Goal: Obtain resource: Obtain resource

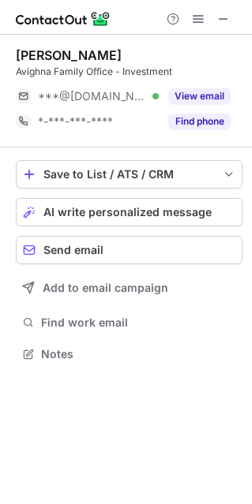
scroll to position [8, 8]
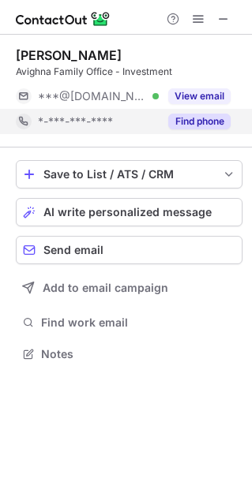
click at [204, 116] on button "Find phone" at bounding box center [199, 122] width 62 height 16
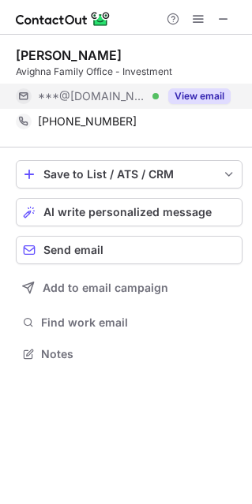
click at [204, 95] on button "View email" at bounding box center [199, 96] width 62 height 16
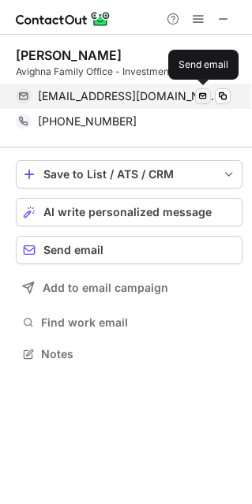
click at [205, 92] on span at bounding box center [203, 96] width 13 height 13
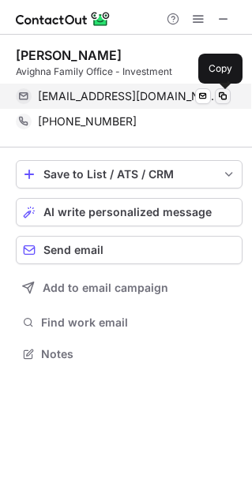
click at [219, 103] on button at bounding box center [223, 96] width 16 height 16
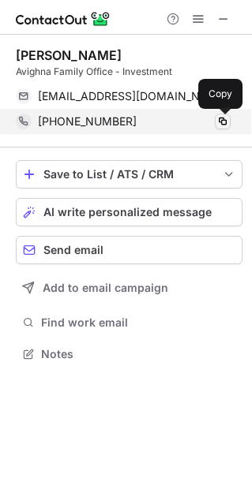
click at [227, 120] on span at bounding box center [222, 121] width 13 height 13
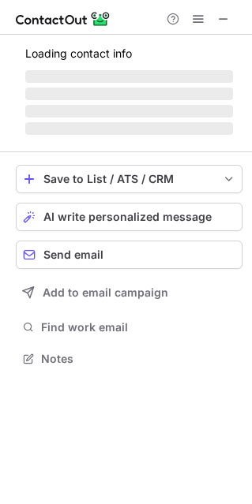
scroll to position [357, 252]
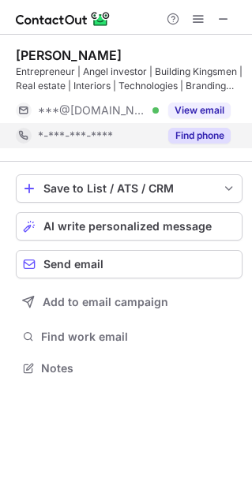
click at [197, 137] on button "Find phone" at bounding box center [199, 136] width 62 height 16
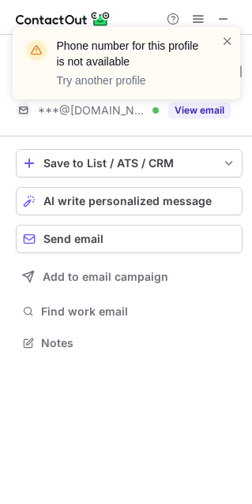
scroll to position [331, 252]
click at [219, 40] on div "Phone number for this profile is not available Try another profile" at bounding box center [120, 63] width 202 height 60
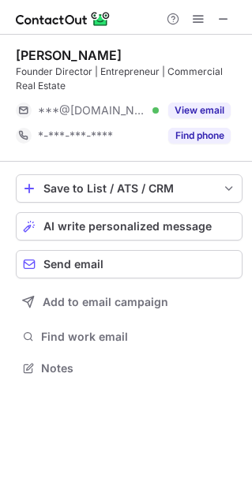
scroll to position [357, 252]
click at [223, 14] on span at bounding box center [223, 19] width 13 height 13
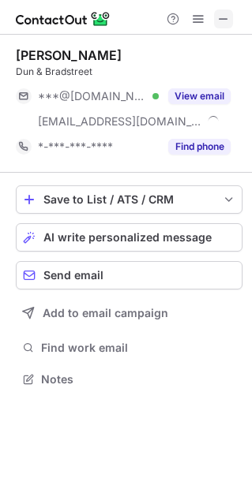
scroll to position [368, 252]
click at [227, 22] on span at bounding box center [223, 19] width 13 height 13
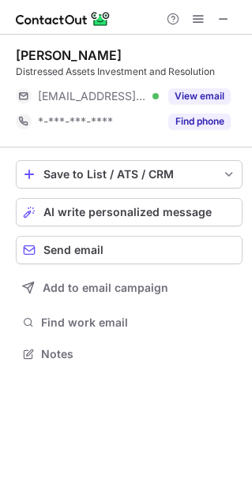
scroll to position [343, 252]
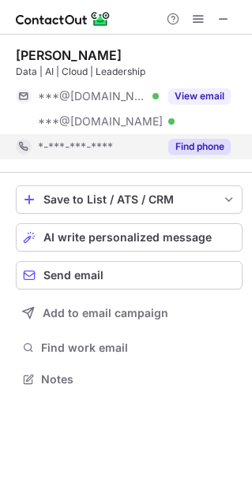
scroll to position [368, 252]
click at [197, 145] on button "Find phone" at bounding box center [199, 147] width 62 height 16
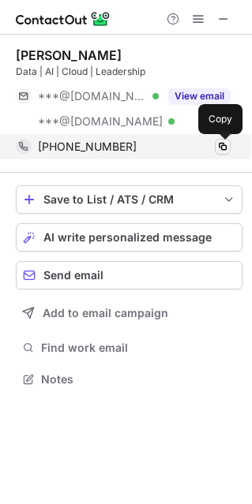
click at [221, 149] on span at bounding box center [222, 146] width 13 height 13
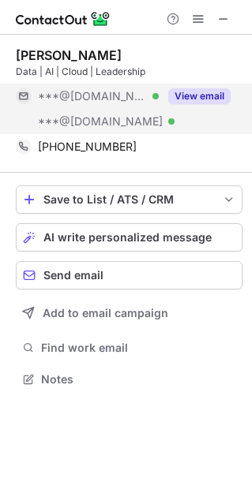
click at [200, 92] on button "View email" at bounding box center [199, 96] width 62 height 16
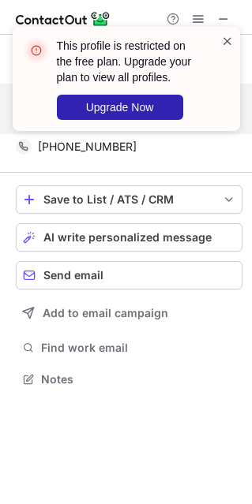
click at [221, 40] on span at bounding box center [227, 41] width 13 height 16
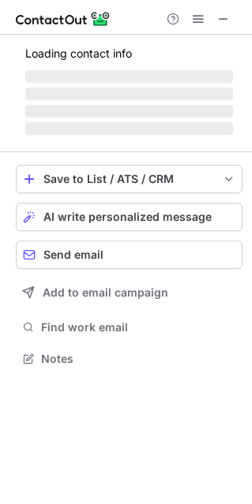
scroll to position [8, 8]
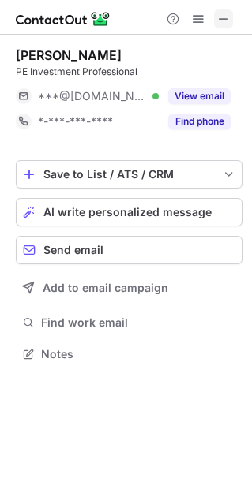
click at [226, 22] on span at bounding box center [223, 19] width 13 height 13
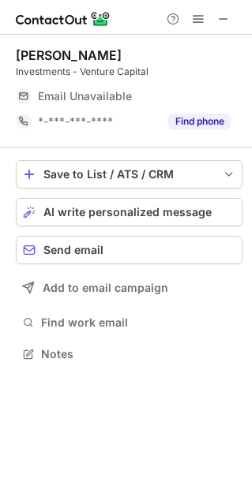
click at [212, 128] on button "Find phone" at bounding box center [199, 122] width 62 height 16
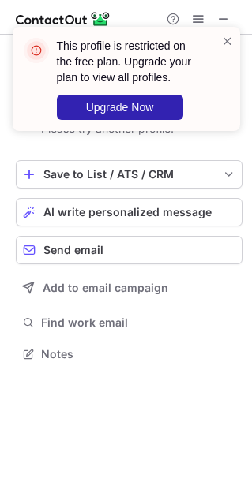
click at [219, 41] on div "This profile is restricted on the free plan. Upgrade your plan to view all prof…" at bounding box center [120, 79] width 202 height 92
click at [228, 42] on span at bounding box center [227, 41] width 13 height 16
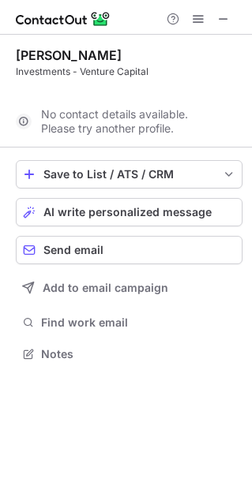
scroll to position [317, 252]
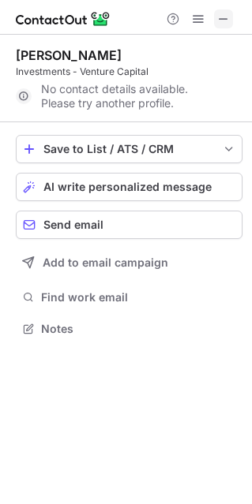
click at [225, 23] on span at bounding box center [223, 19] width 13 height 13
